Goal: Information Seeking & Learning: Find specific page/section

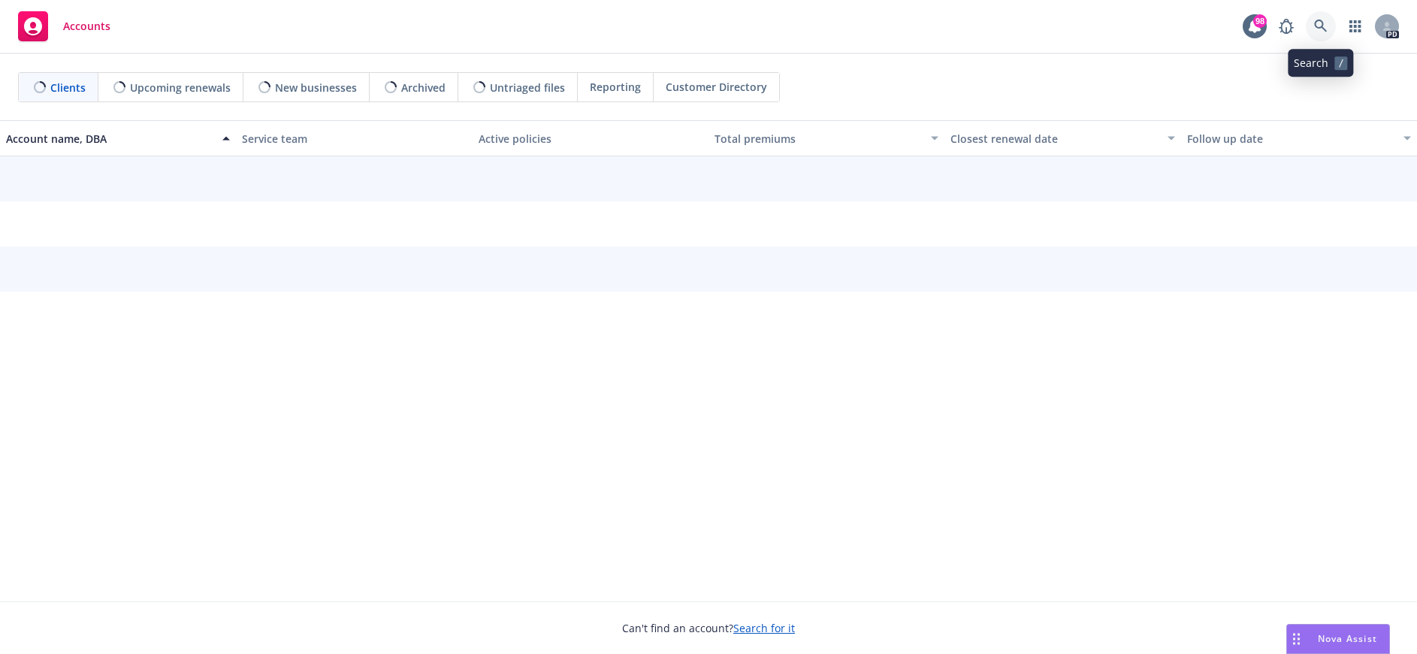
click at [1318, 23] on icon at bounding box center [1321, 27] width 14 height 14
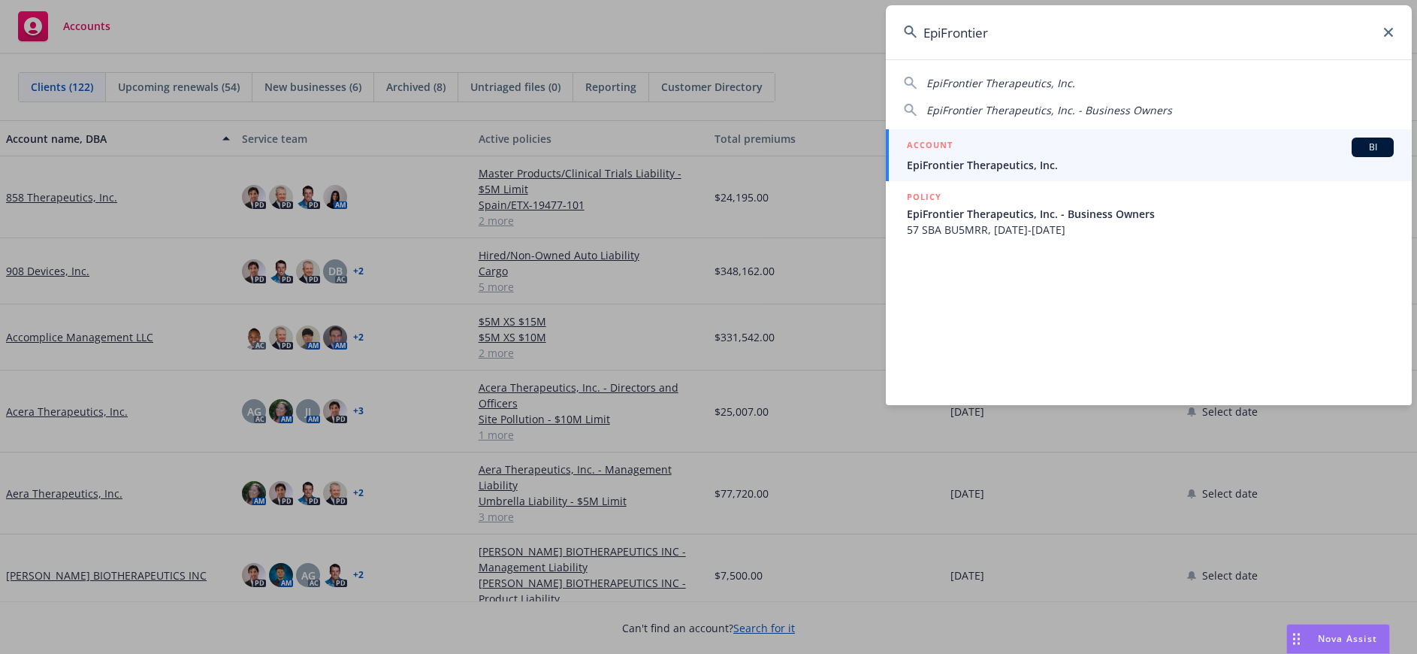
type input "EpiFrontier"
click at [1027, 156] on div "ACCOUNT BI" at bounding box center [1150, 147] width 487 height 20
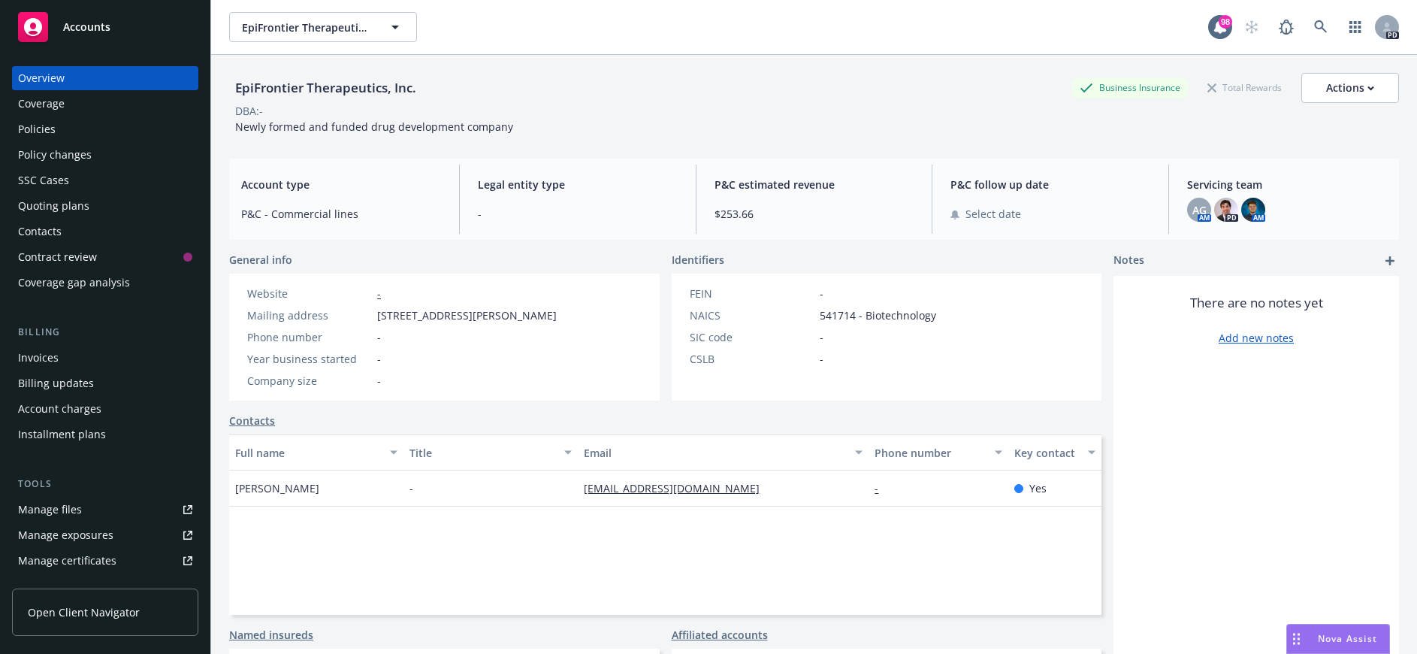
click at [68, 128] on div "Policies" at bounding box center [105, 129] width 174 height 24
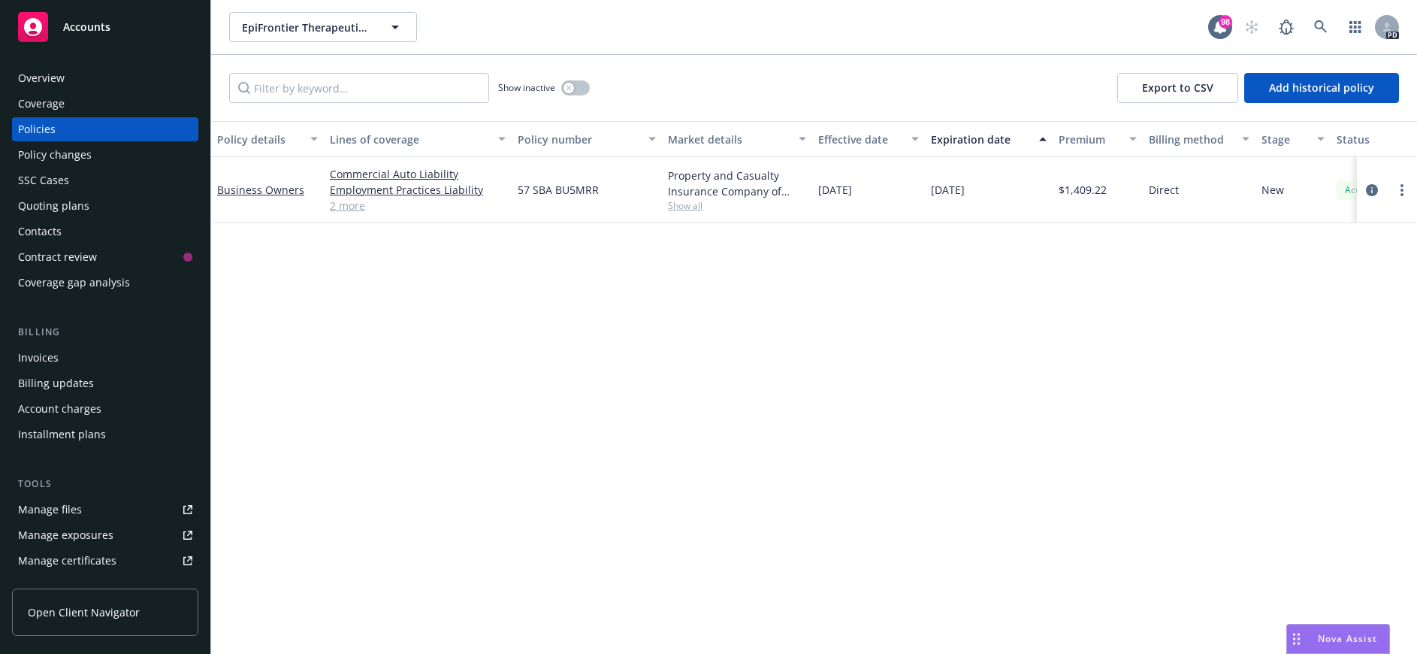
click at [47, 80] on div "Overview" at bounding box center [41, 78] width 47 height 24
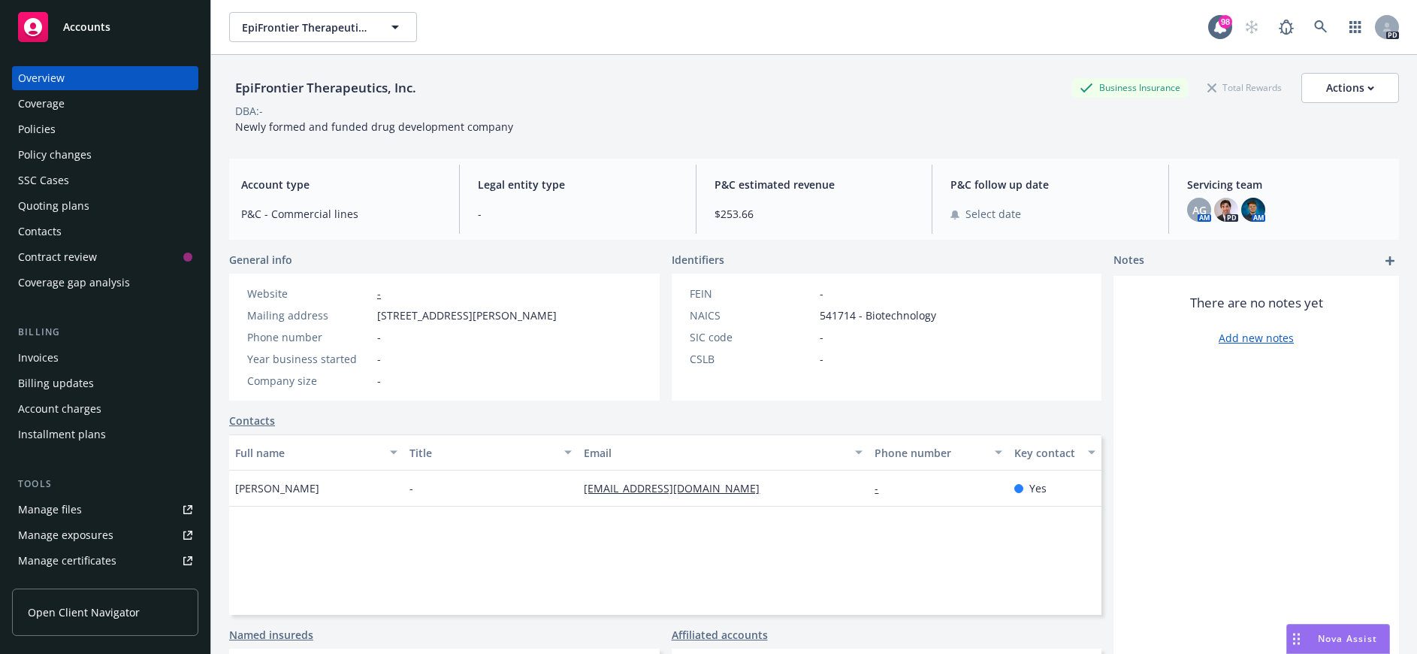
click at [684, 632] on link "Affiliated accounts" at bounding box center [720, 635] width 96 height 16
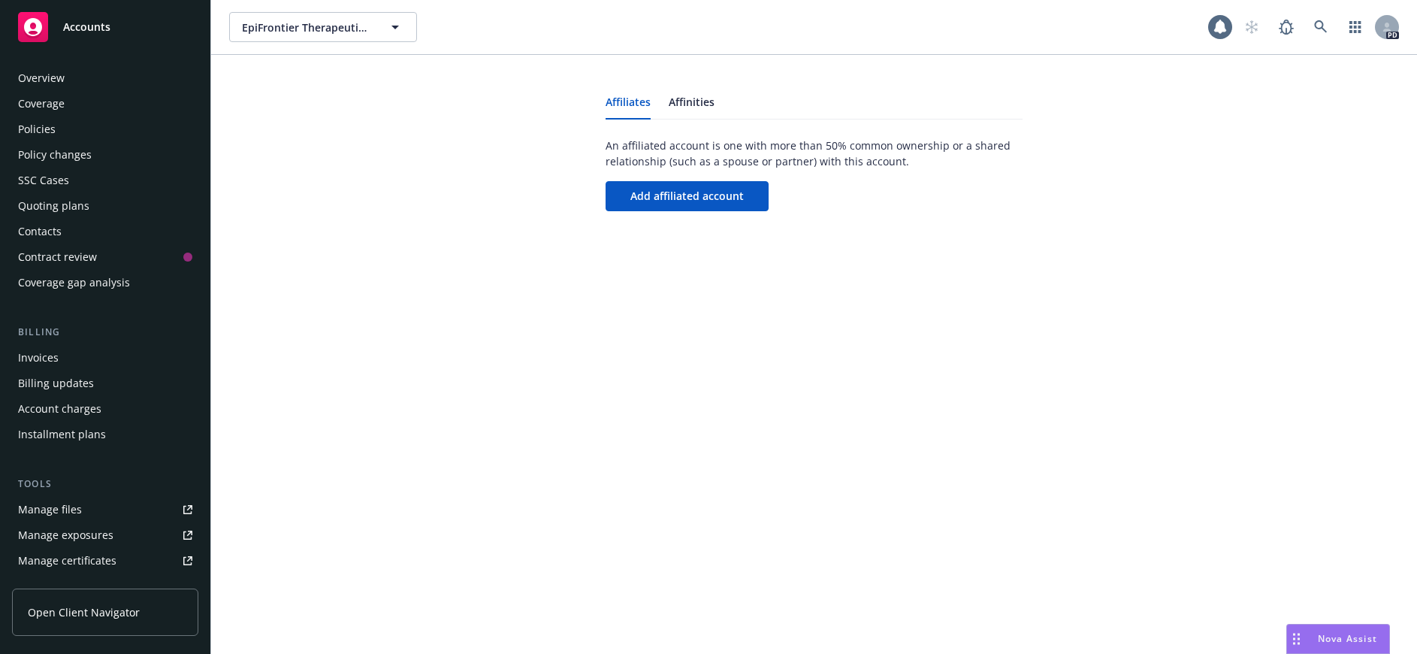
scroll to position [300, 0]
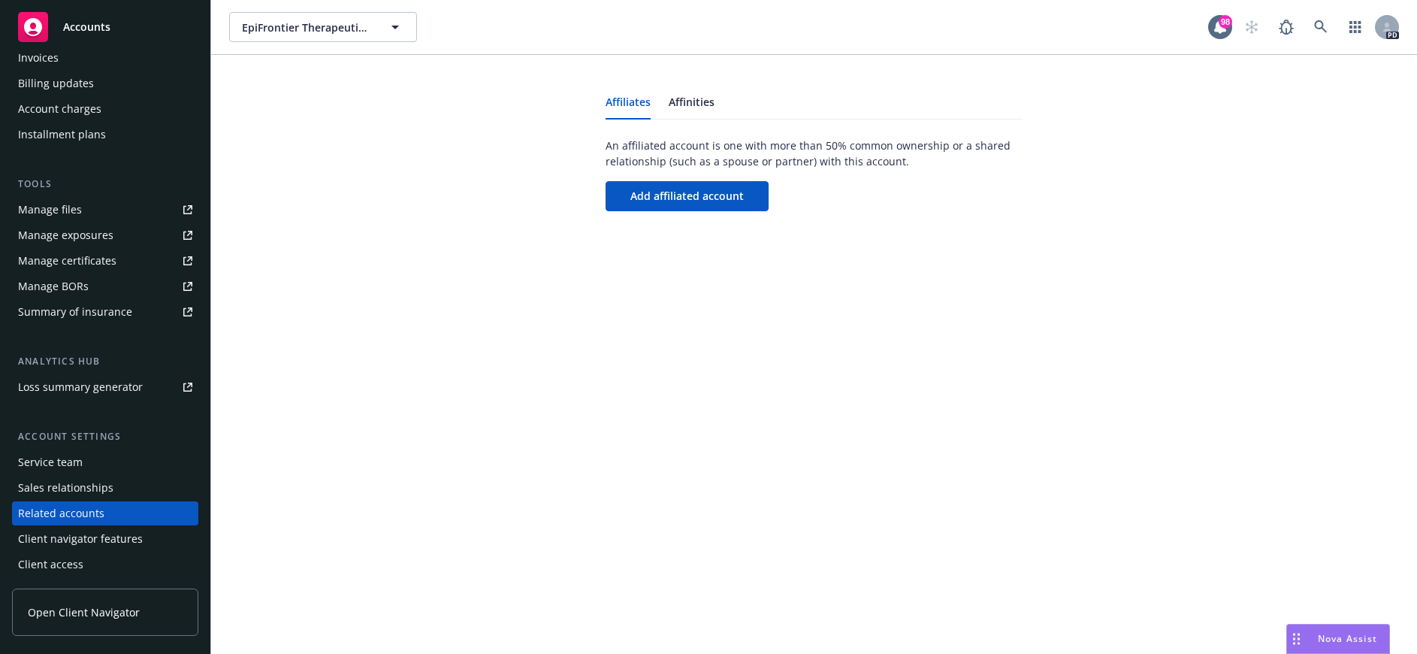
click at [1381, 129] on div "Affiliates Affinities An affiliated account is one with more than 50% common ow…" at bounding box center [814, 151] width 1170 height 156
click at [1317, 25] on icon at bounding box center [1321, 27] width 14 height 14
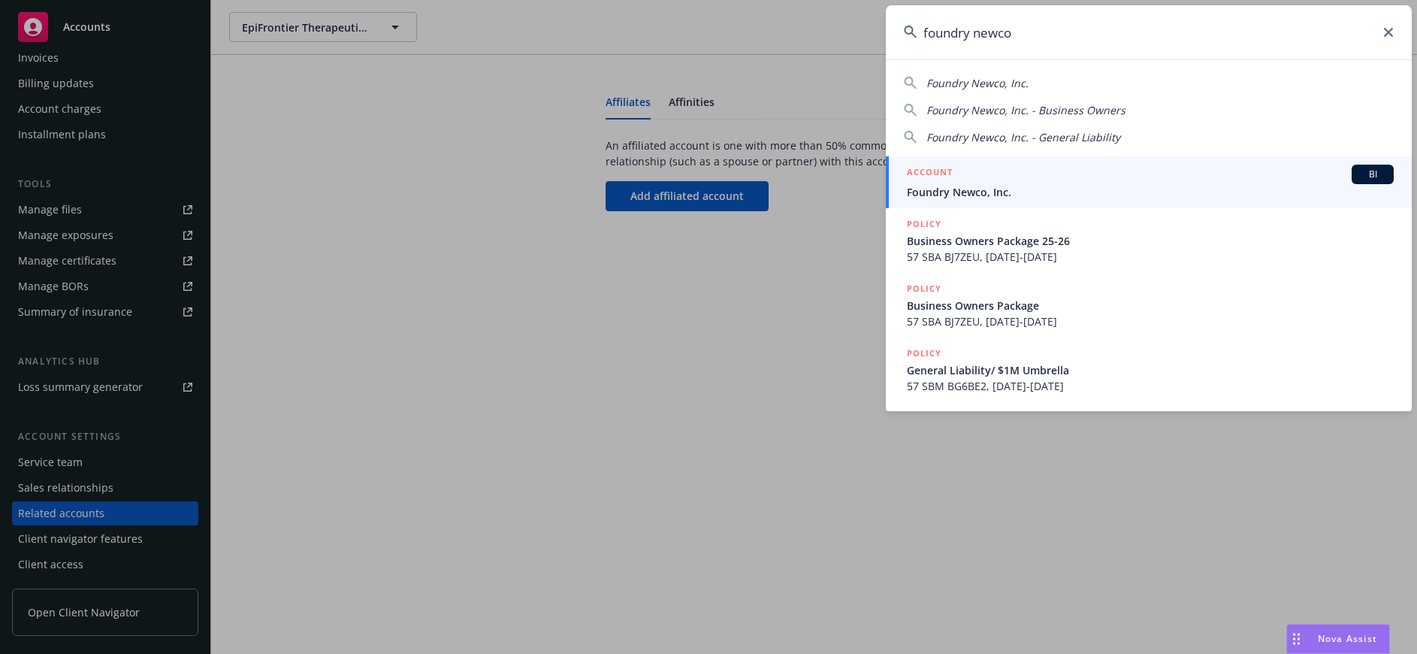
type input "foundry newco"
click at [998, 184] on span "Foundry Newco, Inc." at bounding box center [1150, 192] width 487 height 16
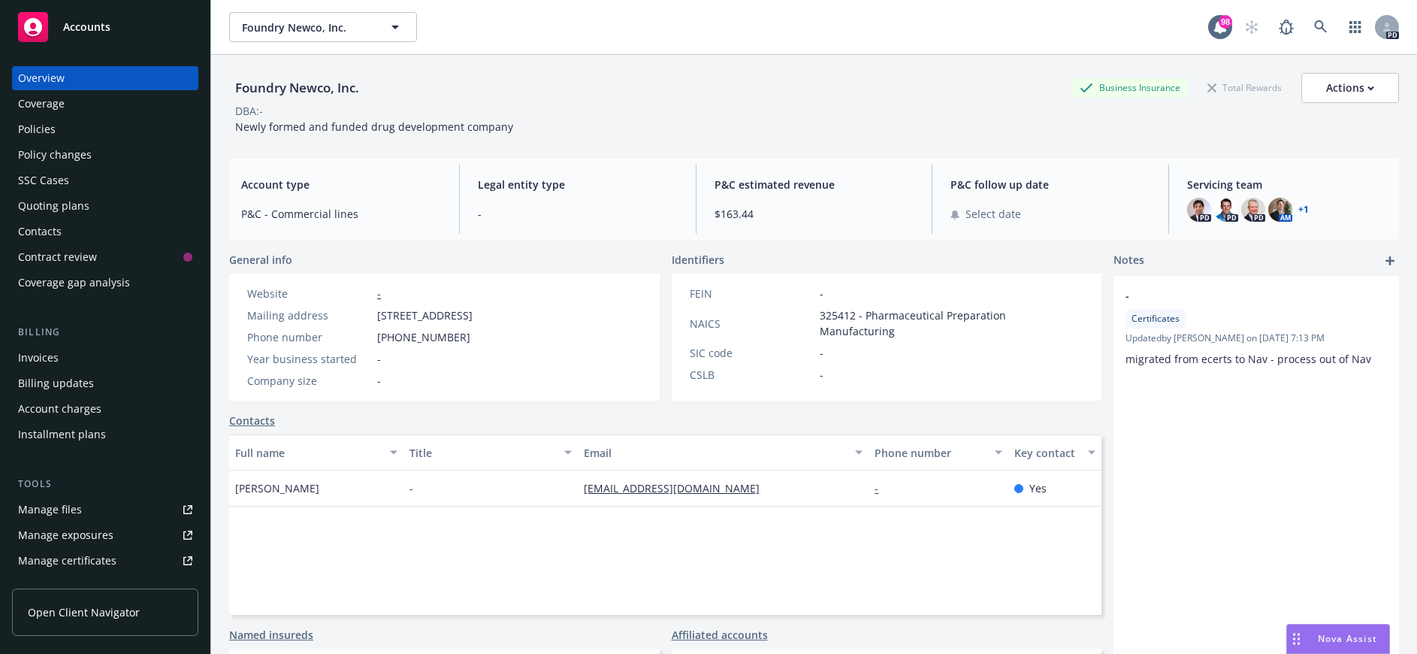
click at [85, 132] on div "Policies" at bounding box center [105, 129] width 174 height 24
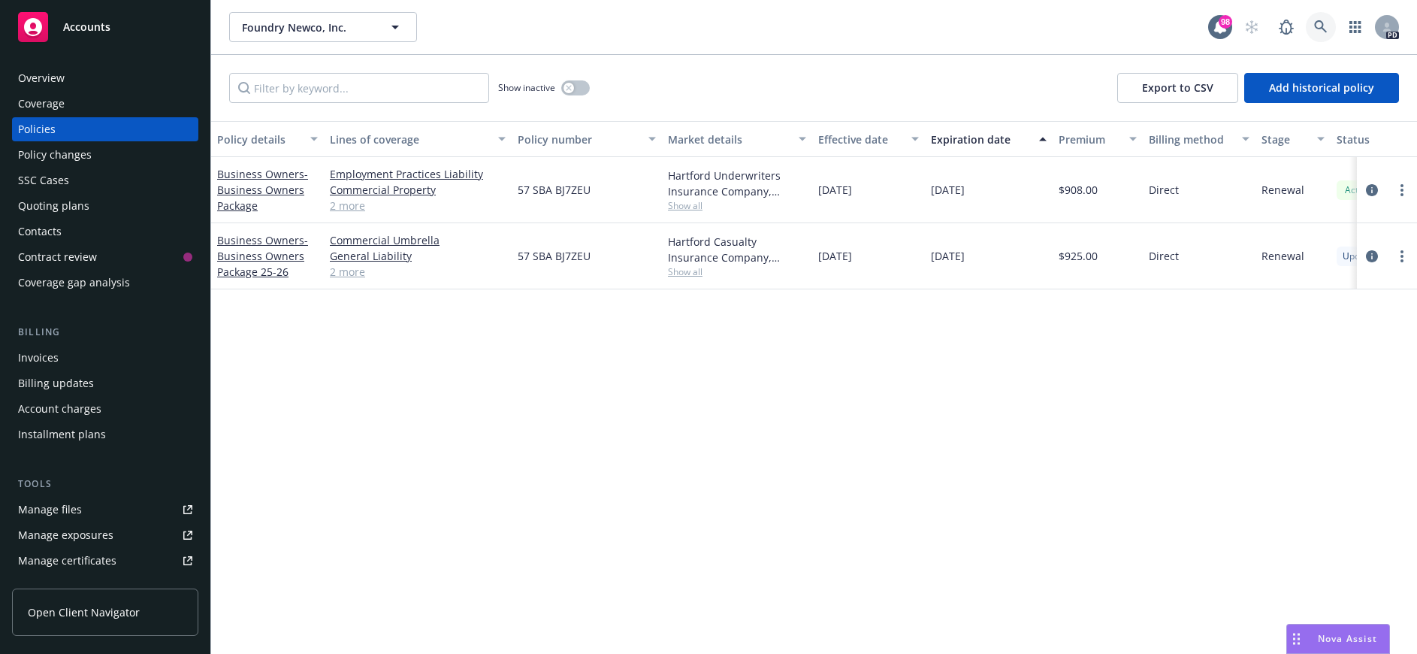
click at [1316, 25] on icon at bounding box center [1321, 27] width 14 height 14
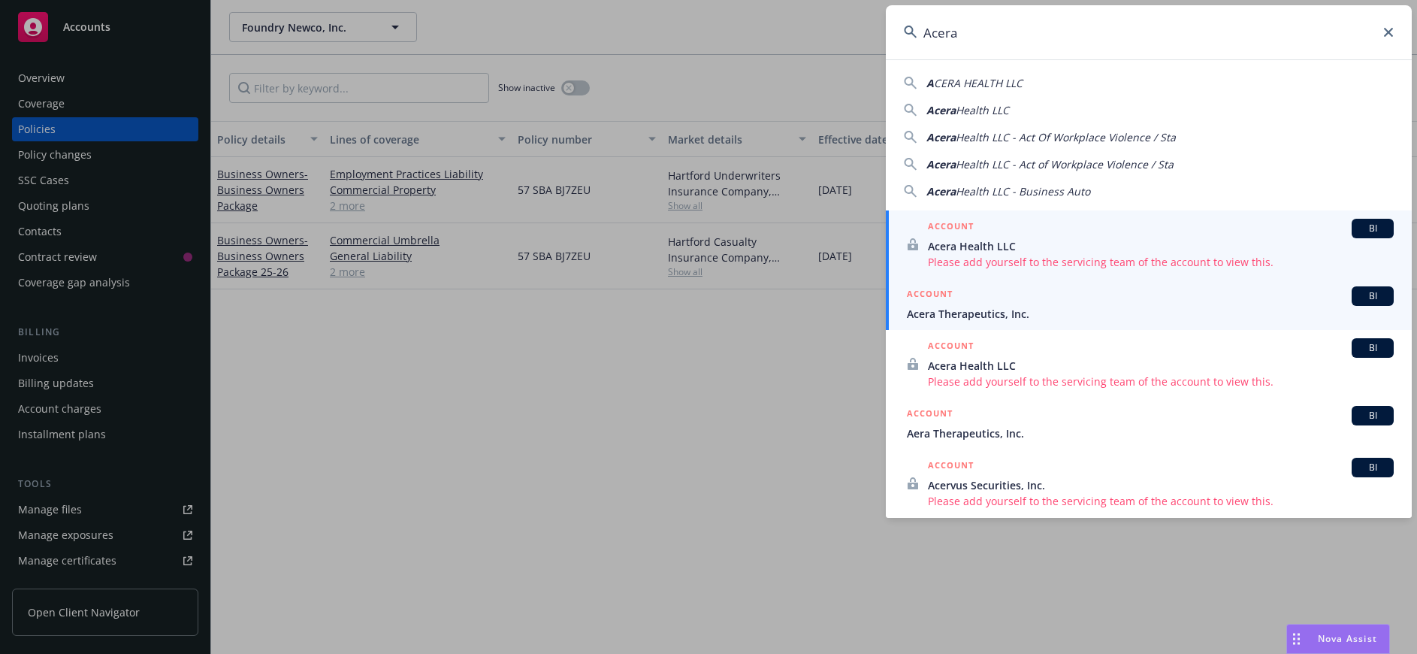
type input "Acera"
click at [1004, 309] on span "Acera Therapeutics, Inc." at bounding box center [1150, 314] width 487 height 16
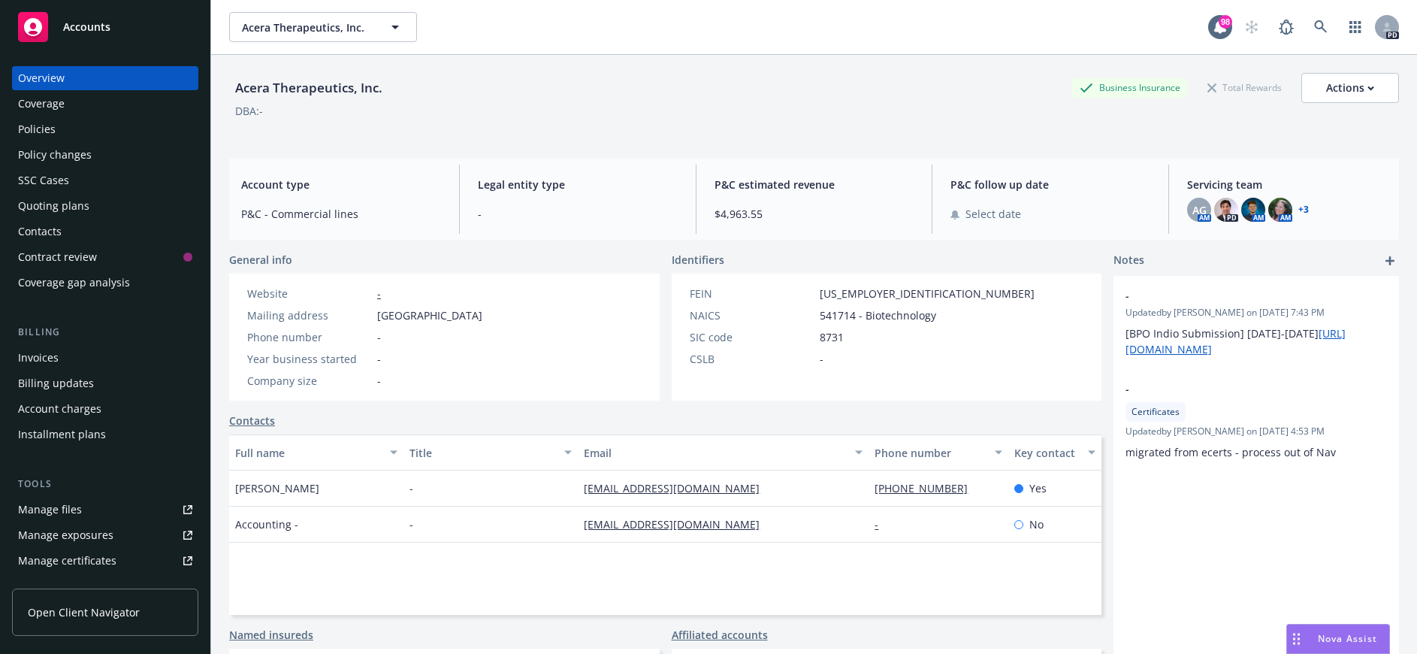
click at [81, 132] on div "Policies" at bounding box center [105, 129] width 174 height 24
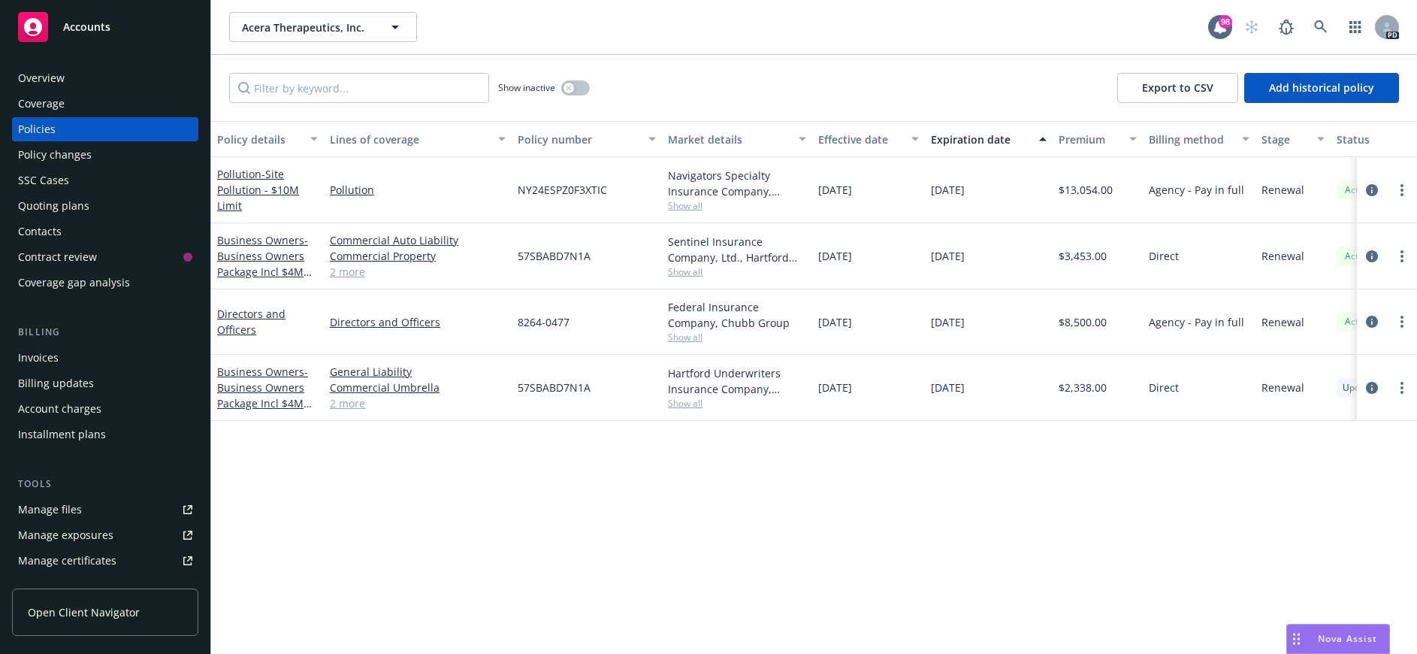
click at [62, 78] on div "Overview" at bounding box center [41, 78] width 47 height 24
